Goal: Task Accomplishment & Management: Manage account settings

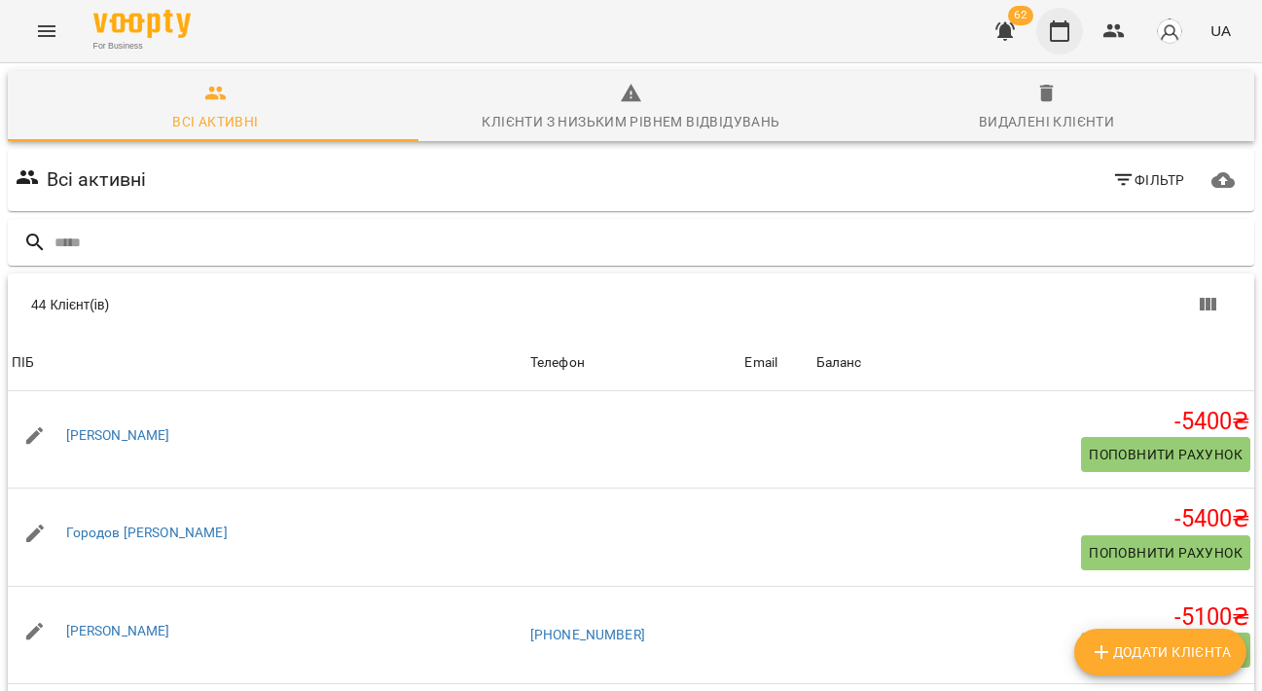
click at [1069, 22] on icon "button" at bounding box center [1059, 30] width 23 height 23
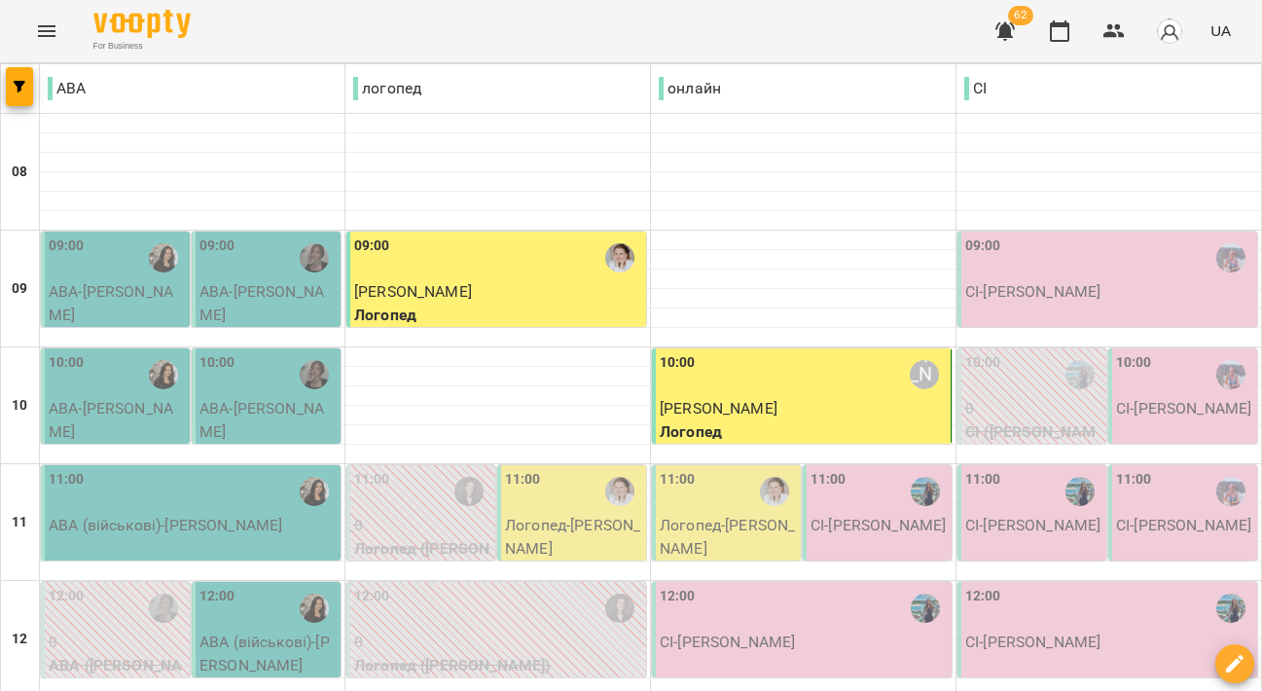
click at [5, 82] on div at bounding box center [20, 88] width 39 height 49
click at [26, 88] on span "button" at bounding box center [19, 87] width 27 height 12
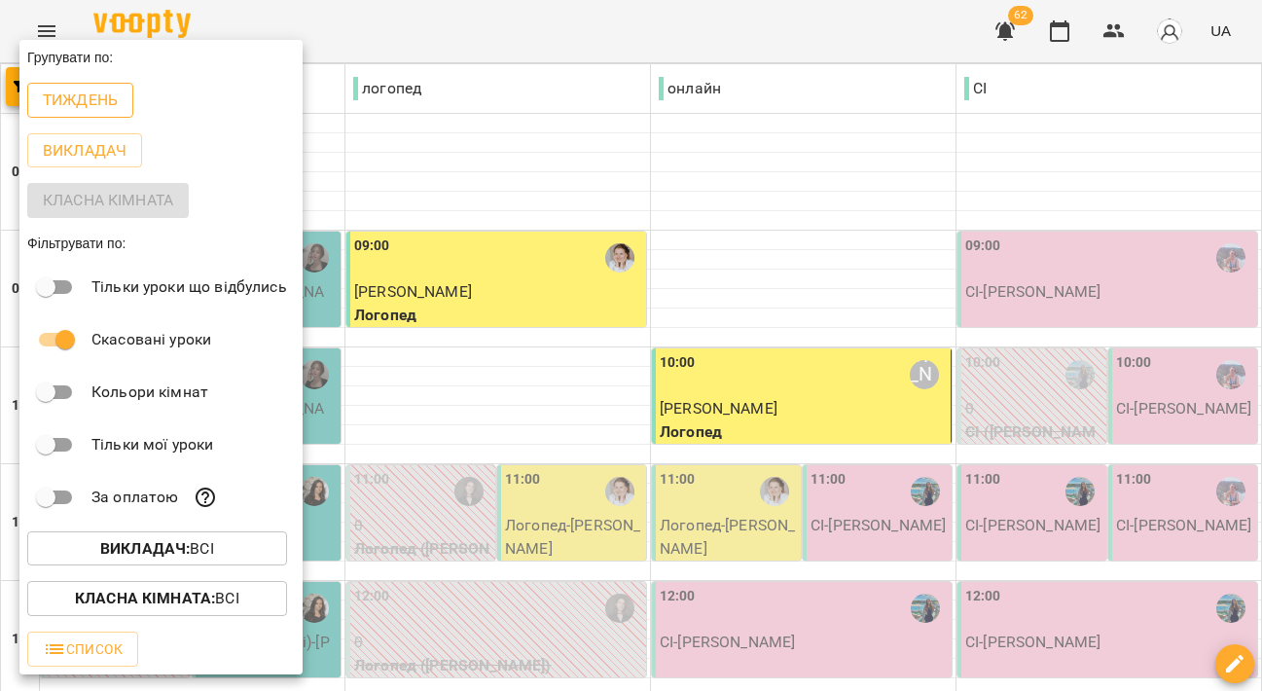
click at [80, 97] on p "Тиждень" at bounding box center [80, 100] width 75 height 23
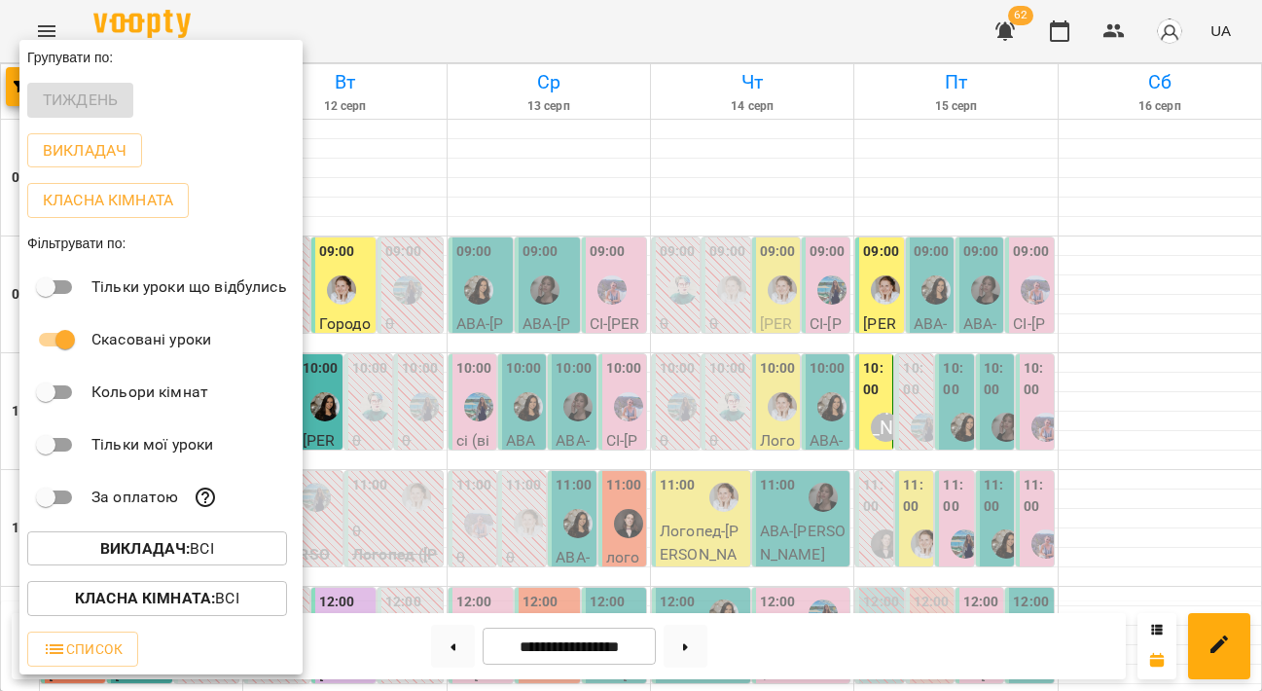
click at [379, 119] on div at bounding box center [631, 345] width 1262 height 691
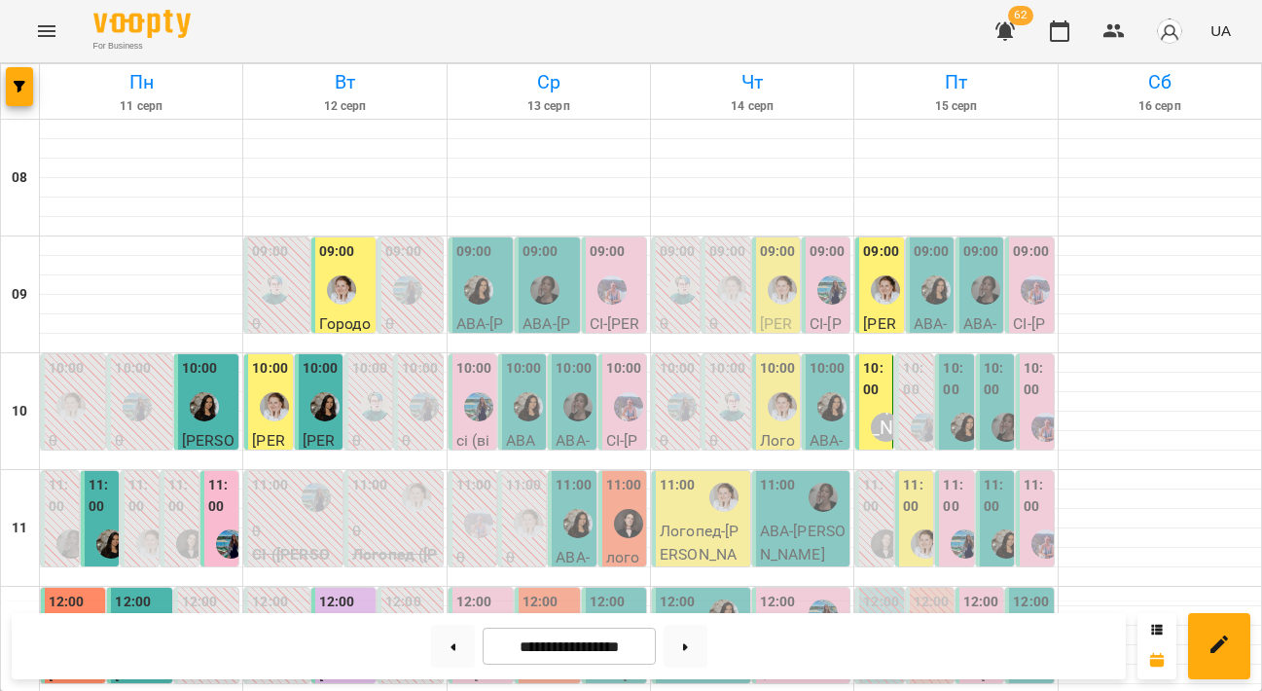
scroll to position [695, 0]
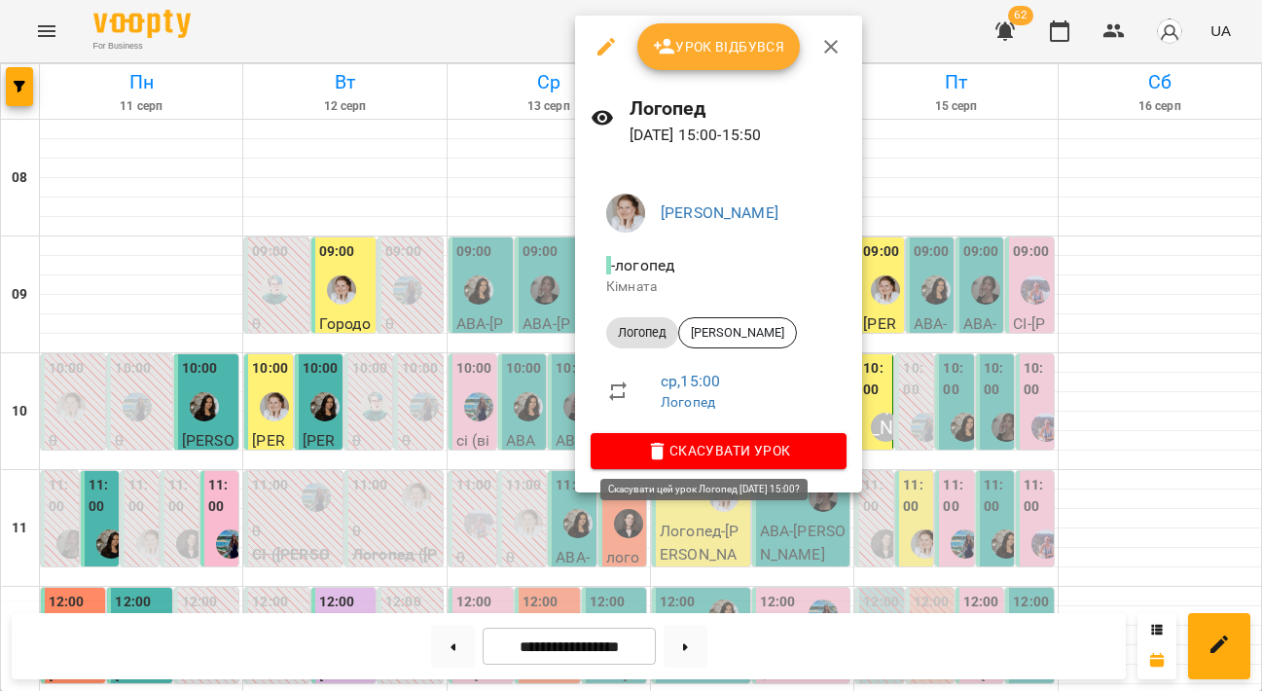
click at [667, 451] on icon "button" at bounding box center [657, 451] width 23 height 23
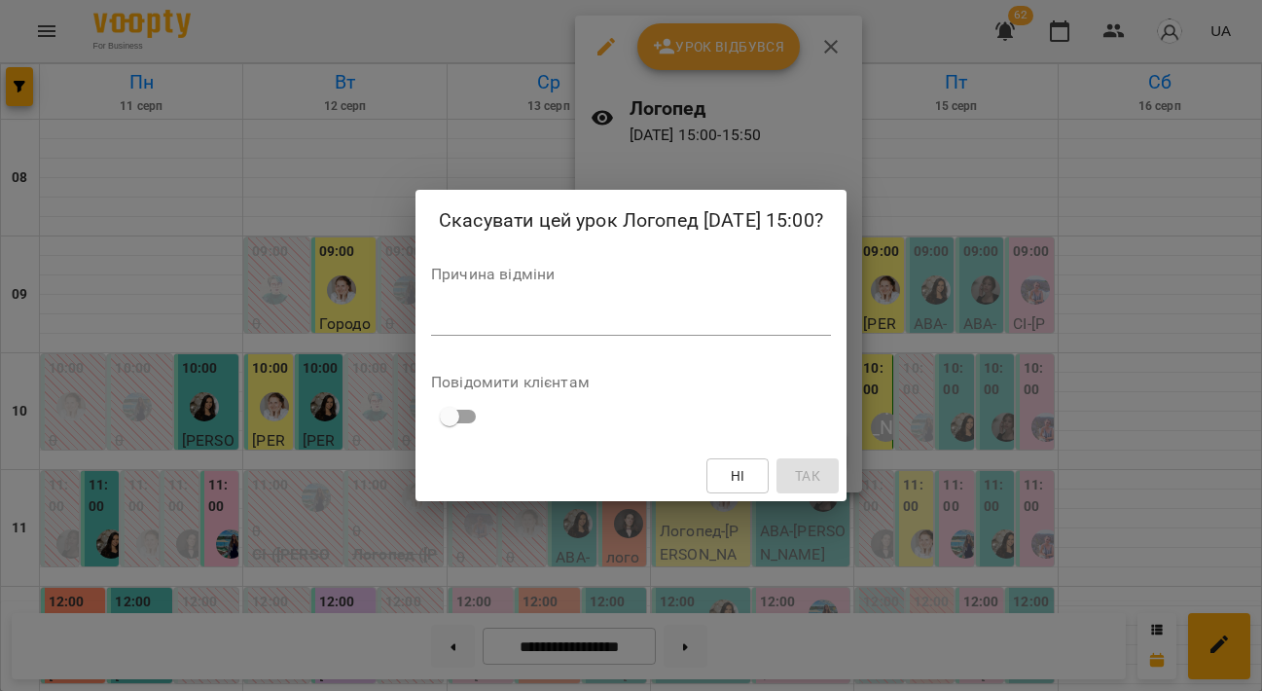
click at [575, 302] on div "Причина відміни *" at bounding box center [631, 305] width 400 height 77
click at [577, 323] on textarea at bounding box center [631, 320] width 400 height 18
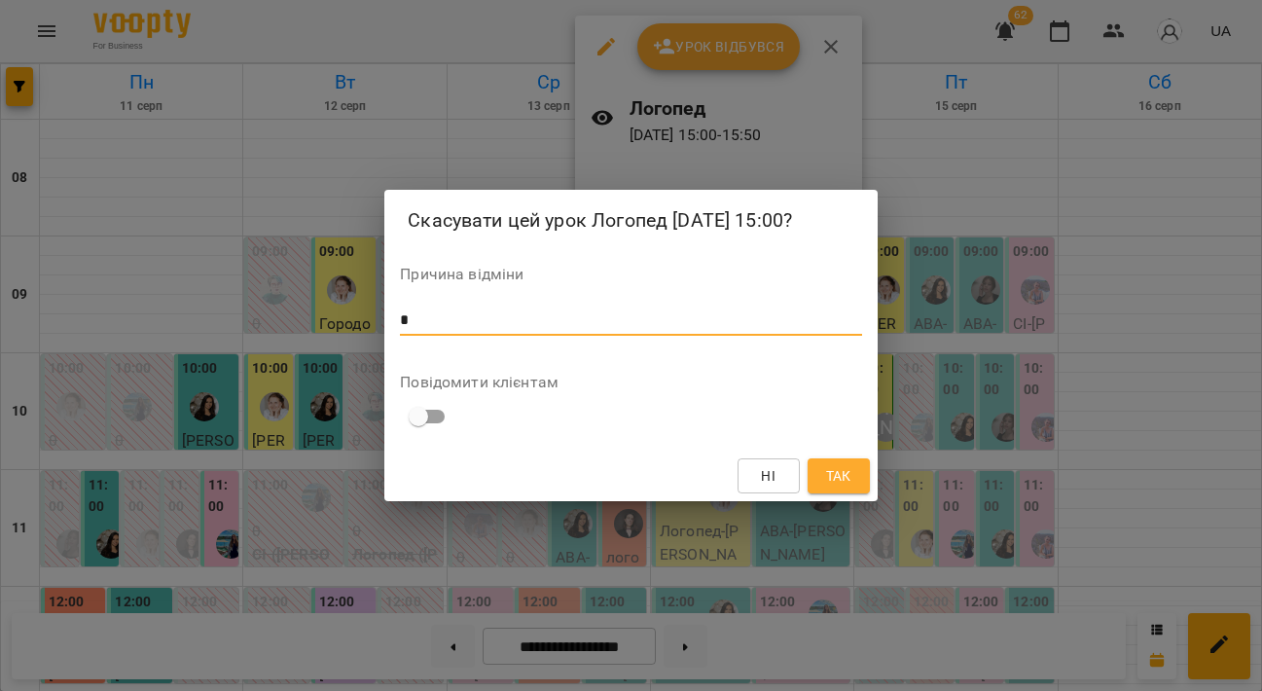
type textarea "*"
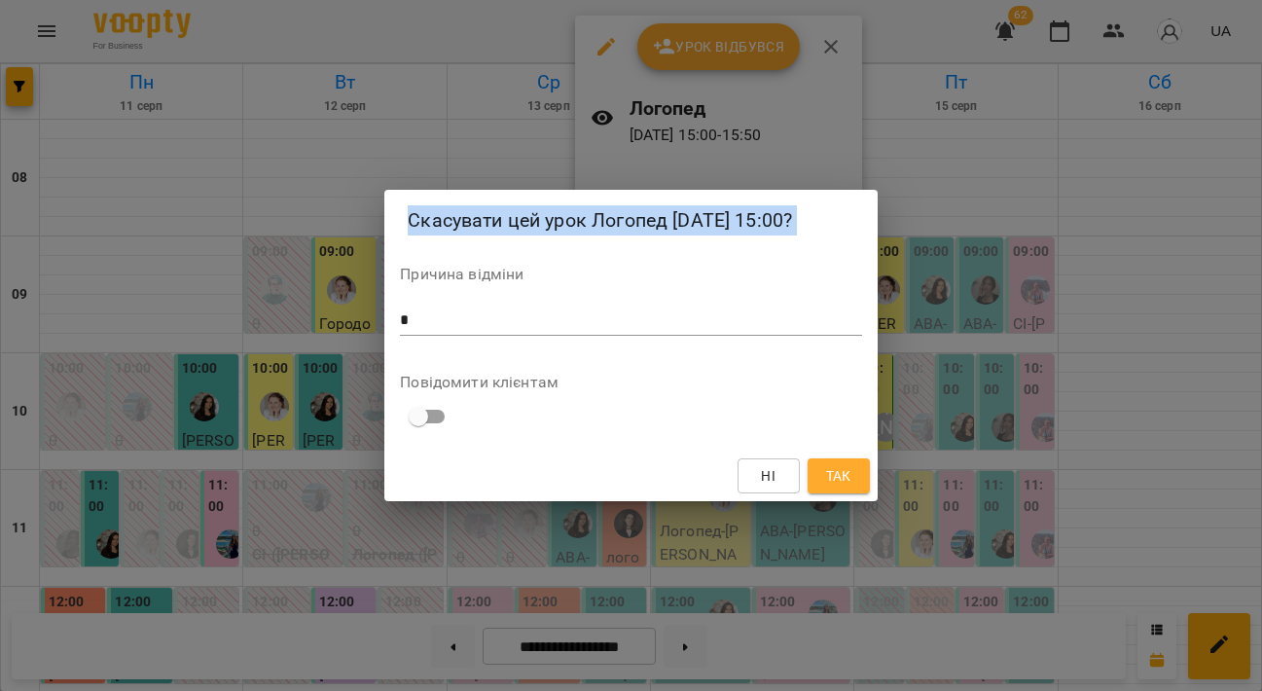
drag, startPoint x: 685, startPoint y: 263, endPoint x: 400, endPoint y: 182, distance: 296.4
click at [400, 182] on div "Скасувати цей урок Логопед [DATE] 15:00? Причина відміни * * Повідомити клієнта…" at bounding box center [631, 345] width 1262 height 691
click at [723, 216] on h2 "Скасувати цей урок Логопед [DATE] 15:00?" at bounding box center [631, 220] width 446 height 30
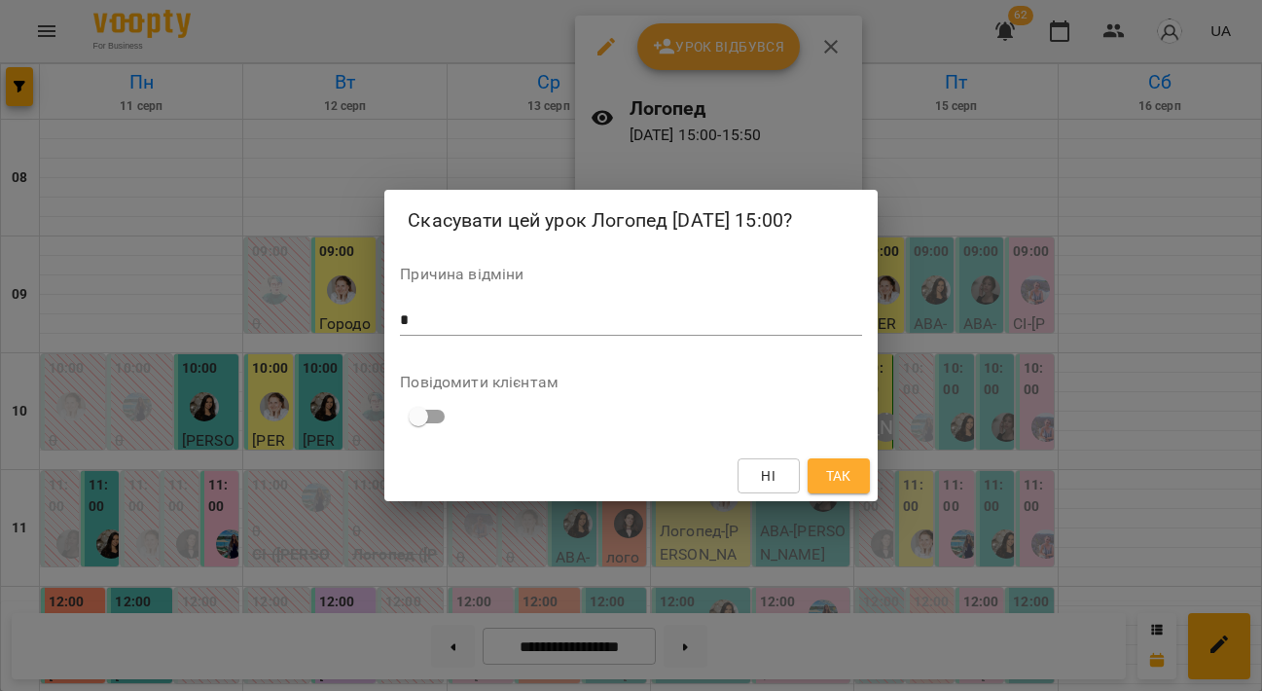
click at [855, 472] on button "Так" at bounding box center [839, 475] width 62 height 35
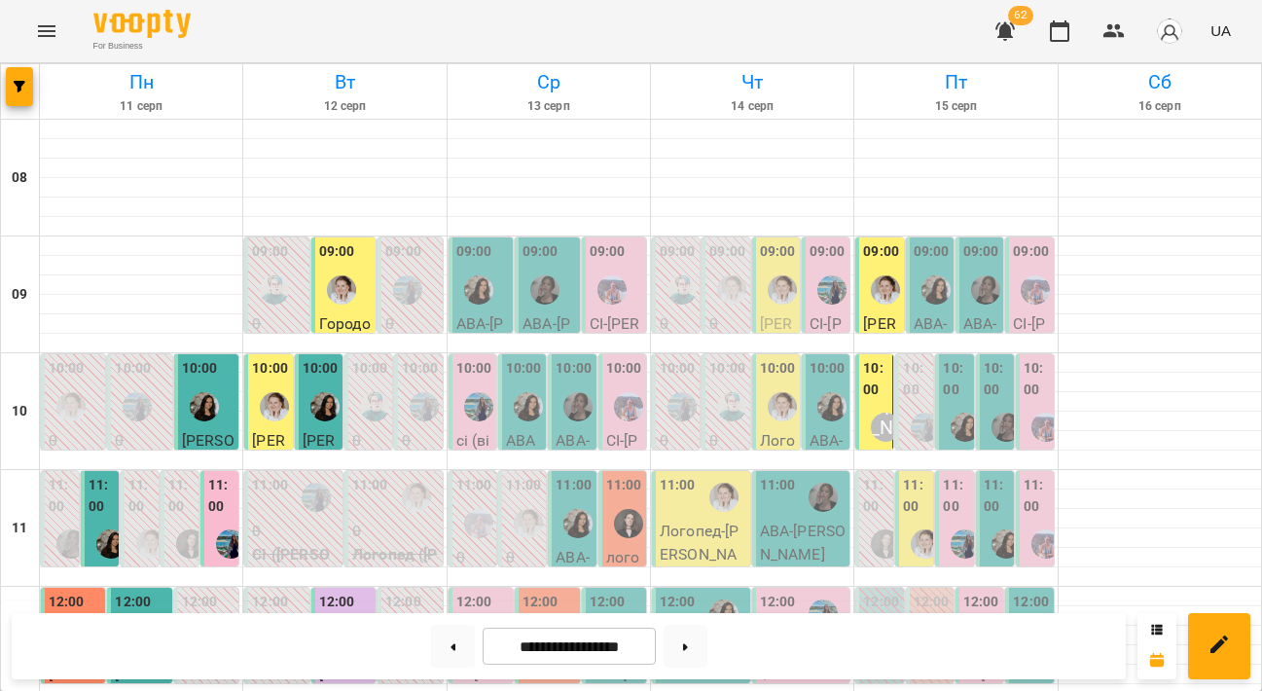
scroll to position [289, 0]
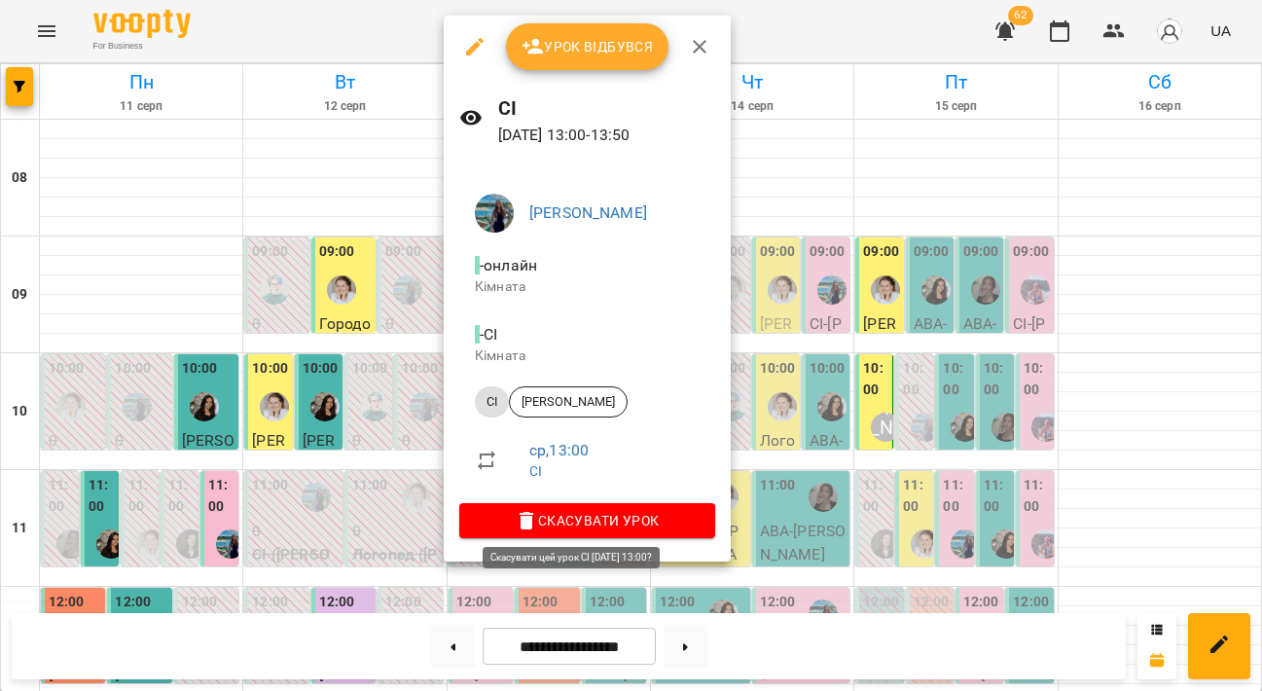
click at [556, 509] on span "Скасувати Урок" at bounding box center [587, 520] width 225 height 23
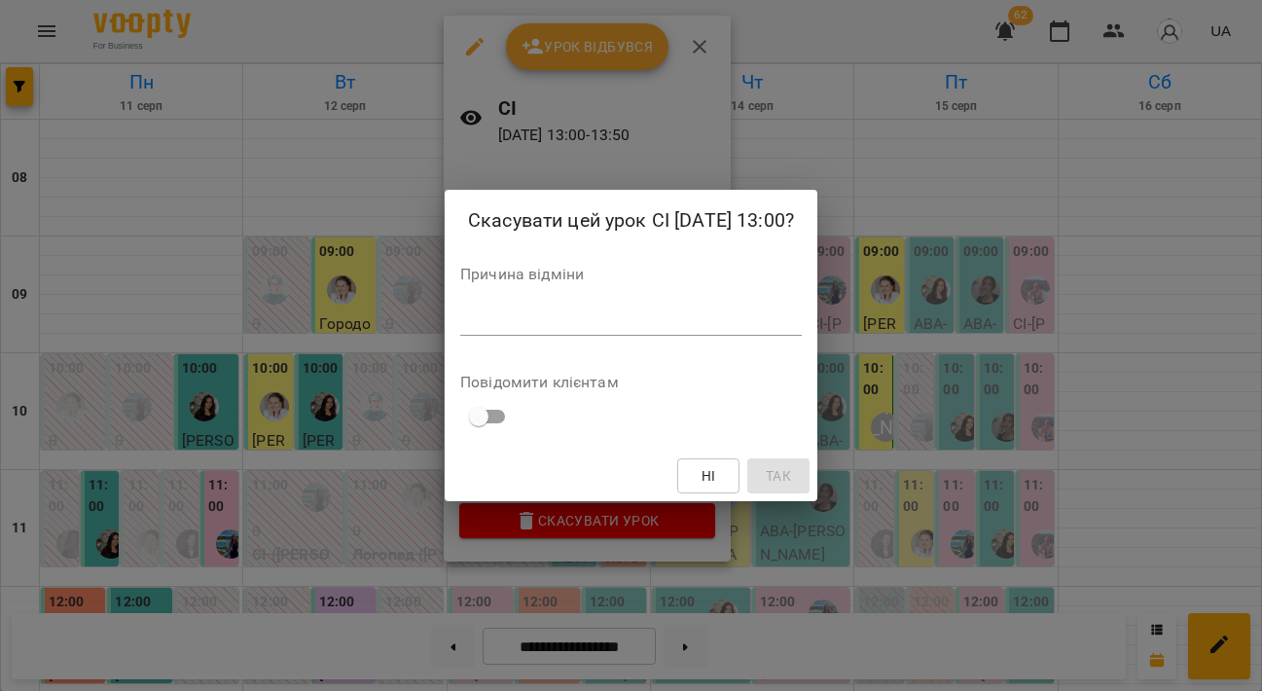
click at [560, 331] on div "*" at bounding box center [631, 321] width 342 height 30
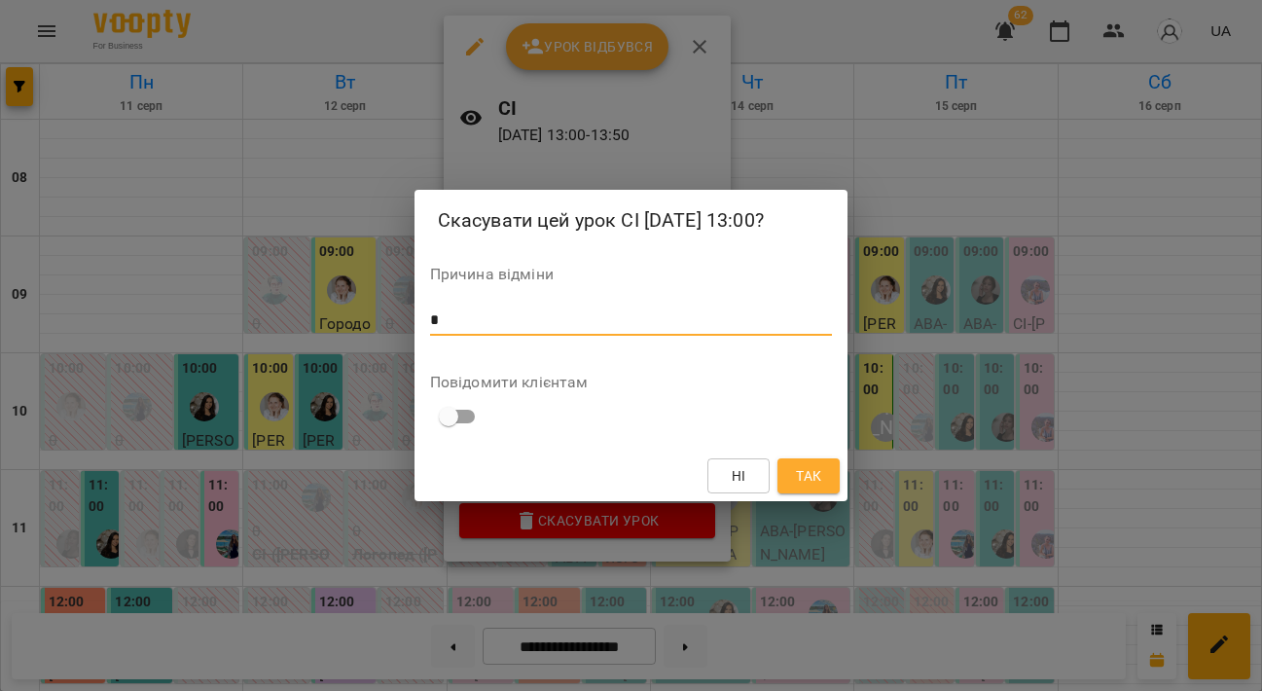
type textarea "*"
drag, startPoint x: 666, startPoint y: 452, endPoint x: 627, endPoint y: 456, distance: 39.2
click at [627, 456] on div "Ні Так" at bounding box center [632, 476] width 434 height 51
click at [798, 485] on span "Так" at bounding box center [808, 475] width 25 height 23
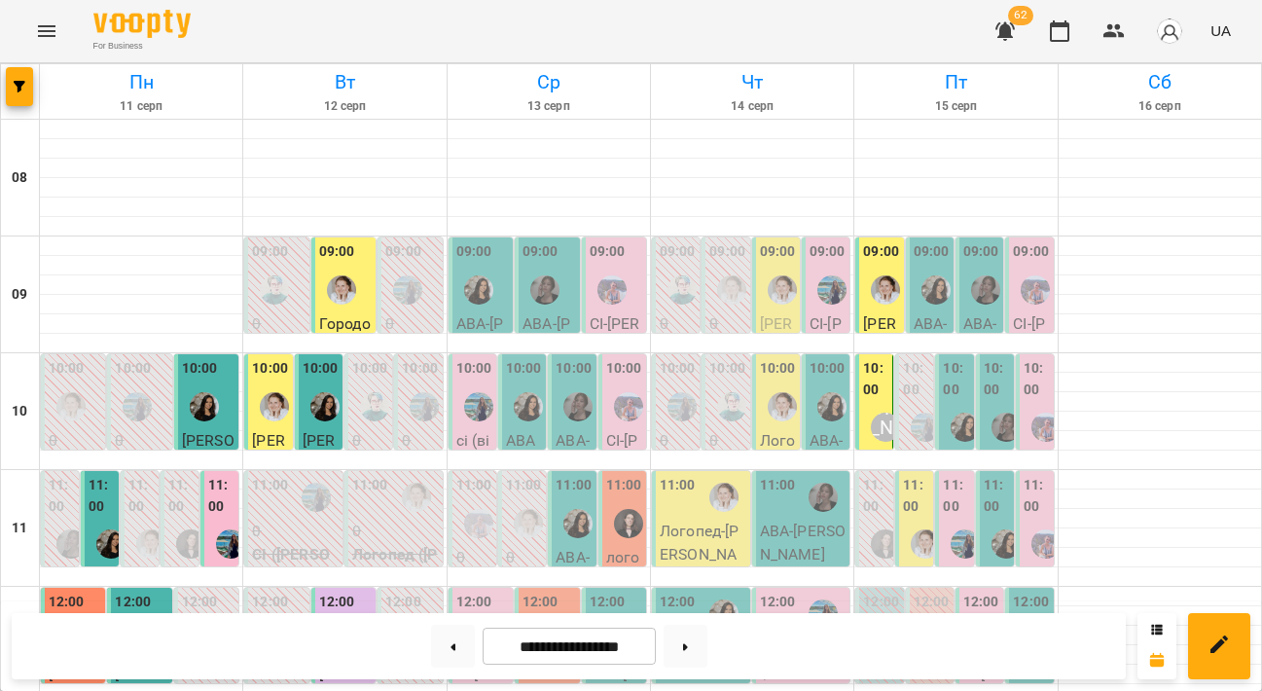
scroll to position [117, 0]
click at [470, 392] on img "Ліліана Честнова" at bounding box center [478, 406] width 29 height 29
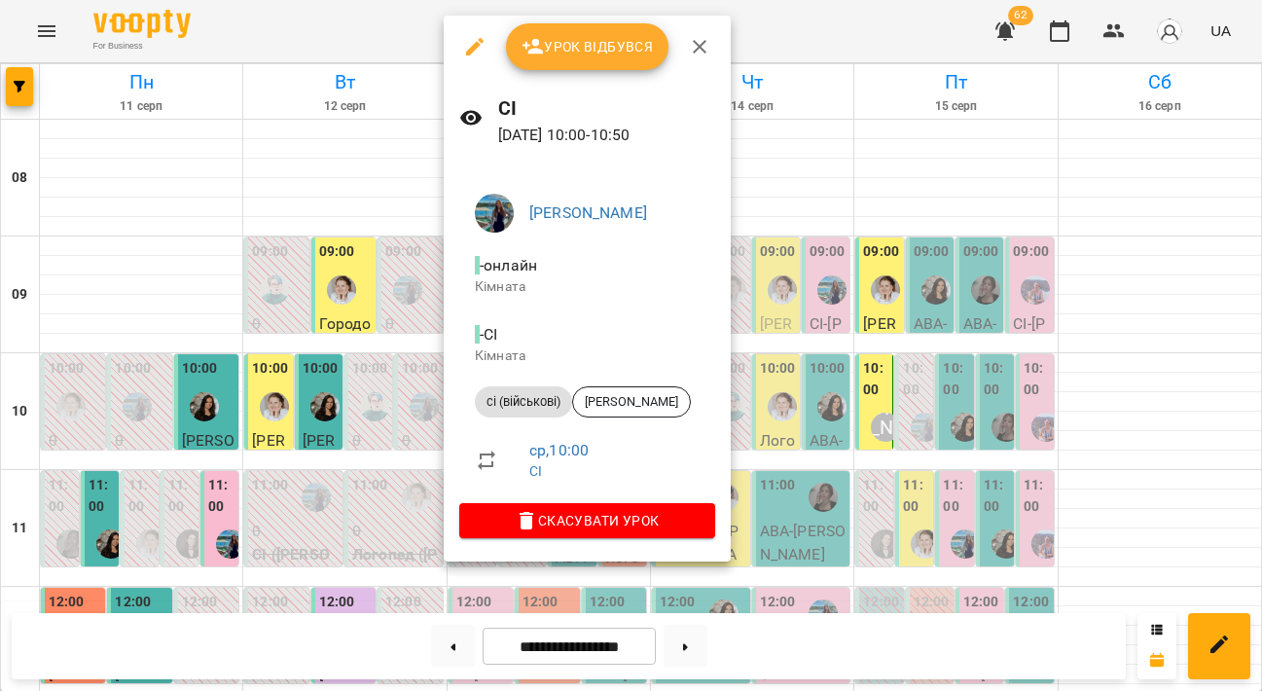
click at [690, 35] on icon "button" at bounding box center [699, 46] width 23 height 23
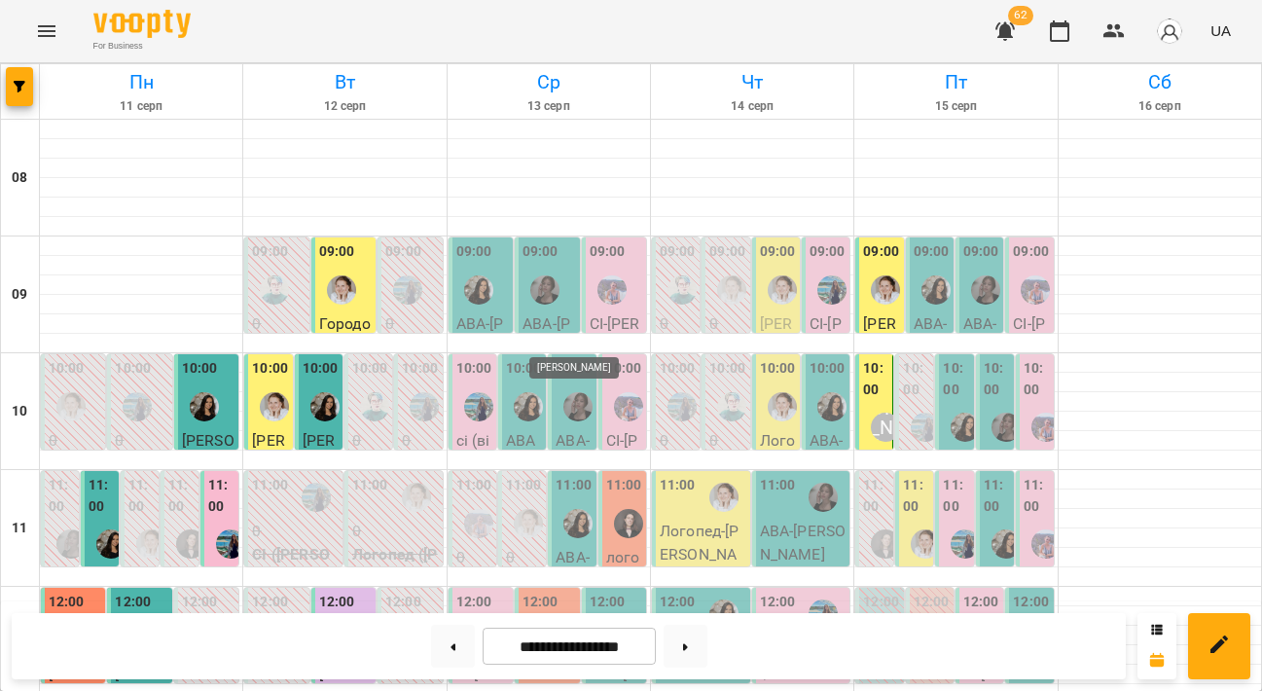
scroll to position [228, 0]
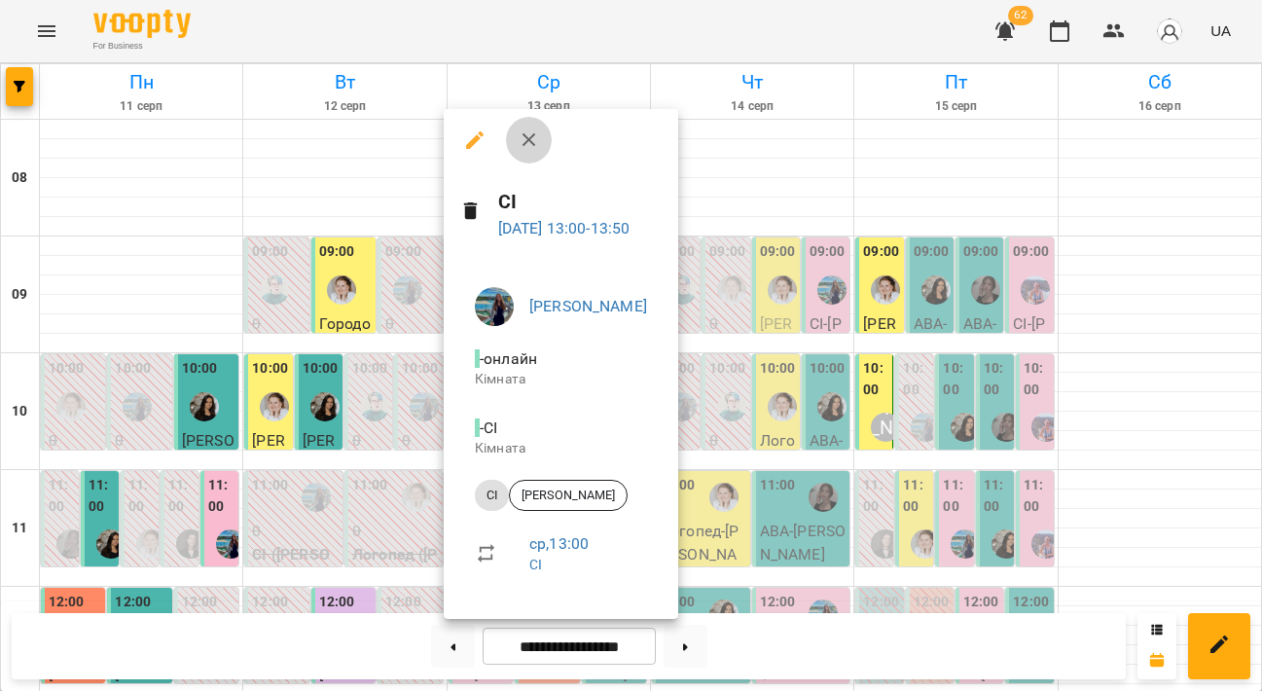
click at [527, 150] on icon "button" at bounding box center [529, 139] width 23 height 23
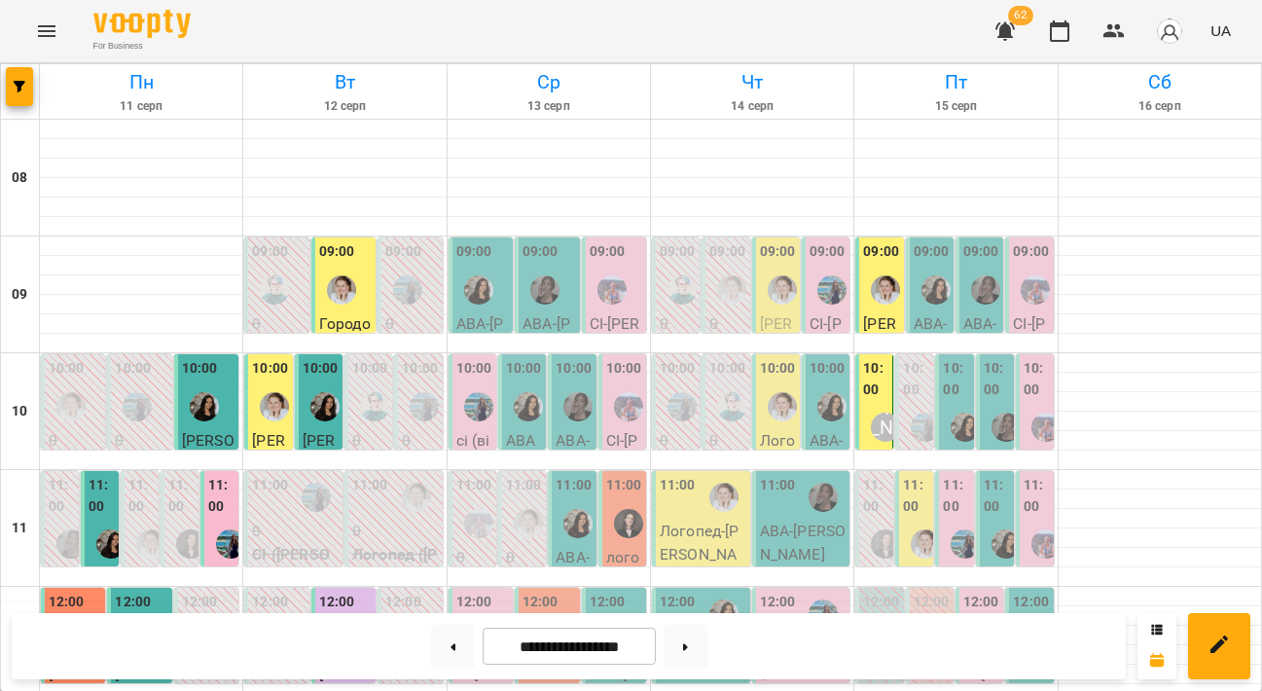
scroll to position [258, 0]
